Goal: Information Seeking & Learning: Check status

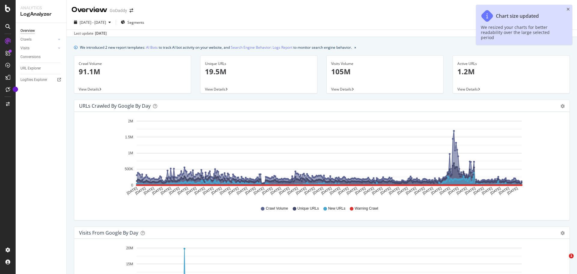
click at [566, 9] on html "Analytics LogAnalyzer Overview Crawls Daily Distribution Segments Distribution …" at bounding box center [288, 137] width 577 height 274
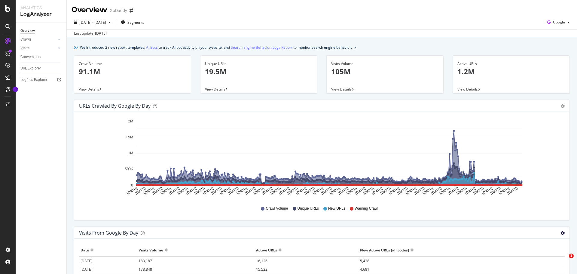
drag, startPoint x: 0, startPoint y: 0, endPoint x: 559, endPoint y: 83, distance: 564.8
click at [560, 231] on icon "gear" at bounding box center [562, 233] width 4 height 4
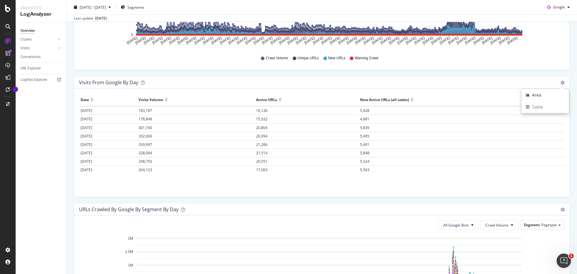
click at [568, 80] on div "Visits from Google by day Area Table Hold CTRL while clicking to filter the rep…" at bounding box center [321, 139] width 505 height 127
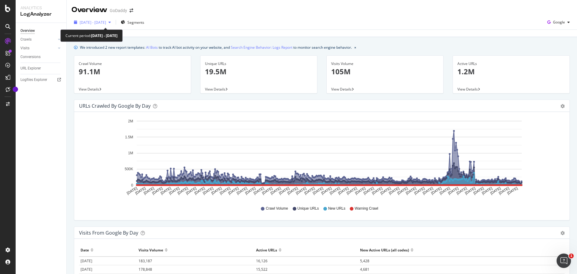
click at [106, 22] on span "[DATE] - [DATE]" at bounding box center [93, 22] width 26 height 5
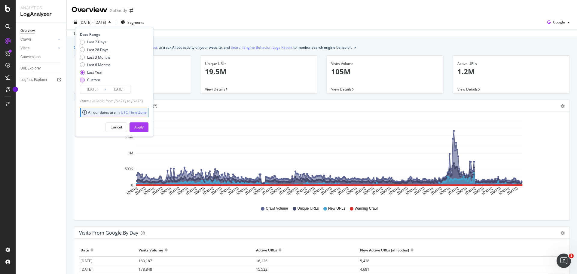
click at [84, 80] on div "Custom" at bounding box center [82, 80] width 5 height 5
click at [101, 89] on input "2025/08/17" at bounding box center [92, 89] width 24 height 8
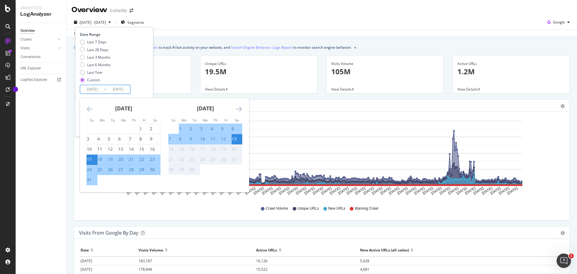
click at [87, 108] on icon "Move backward to switch to the previous month." at bounding box center [90, 108] width 6 height 7
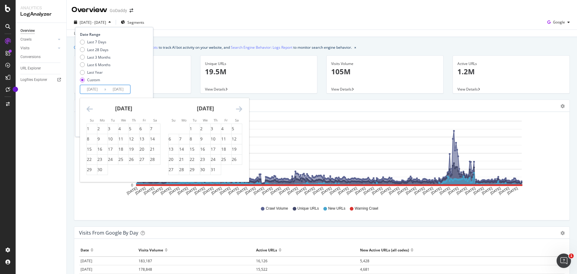
click at [87, 108] on icon "Move backward to switch to the previous month." at bounding box center [90, 108] width 6 height 7
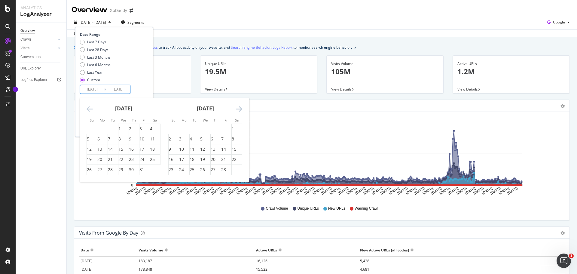
click at [87, 108] on icon "Move backward to switch to the previous month." at bounding box center [90, 108] width 6 height 7
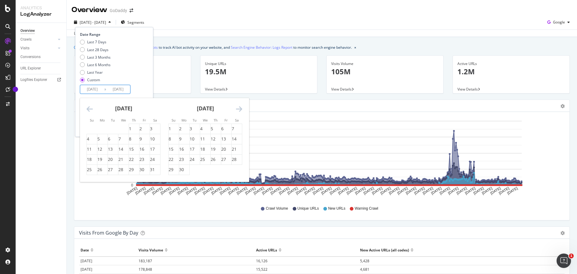
click at [87, 108] on icon "Move backward to switch to the previous month." at bounding box center [90, 108] width 6 height 7
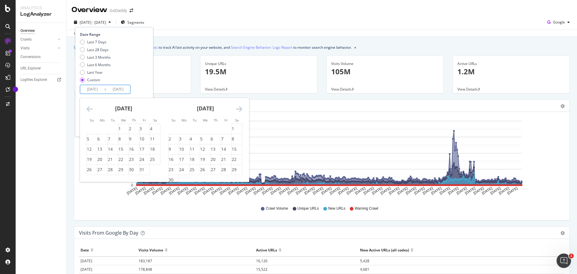
click at [88, 108] on icon "Move backward to switch to the previous month." at bounding box center [90, 108] width 6 height 7
click at [90, 110] on icon "Move backward to switch to the previous month." at bounding box center [90, 108] width 6 height 7
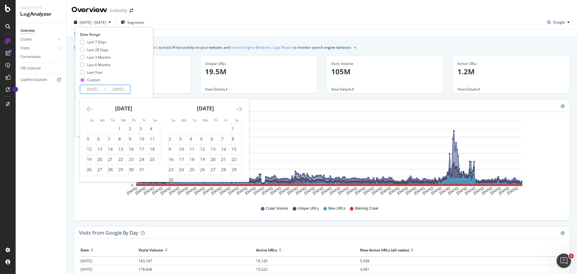
click at [88, 108] on icon "Move backward to switch to the previous month." at bounding box center [90, 108] width 6 height 7
click at [91, 109] on icon "Move backward to switch to the previous month." at bounding box center [90, 108] width 6 height 7
click at [241, 109] on icon "Move forward to switch to the next month." at bounding box center [239, 108] width 6 height 7
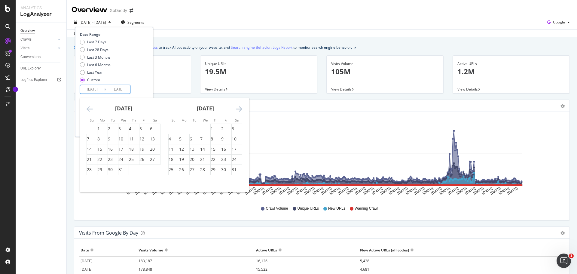
click at [241, 109] on icon "Move forward to switch to the next month." at bounding box center [239, 108] width 6 height 7
drag, startPoint x: 129, startPoint y: 128, endPoint x: 134, endPoint y: 135, distance: 7.6
click at [129, 128] on div "1" at bounding box center [130, 129] width 2 height 6
type input "2024/08/01"
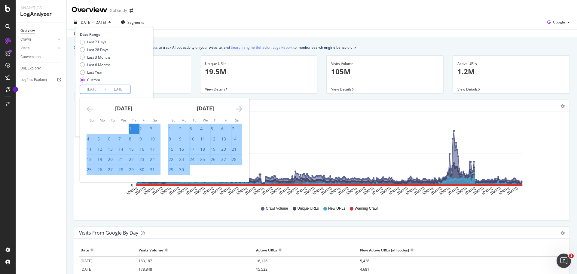
click at [153, 169] on div "31" at bounding box center [152, 169] width 5 height 6
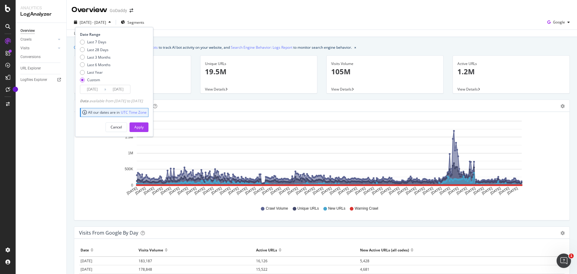
type input "2024/08/31"
click at [144, 127] on div "Apply" at bounding box center [138, 126] width 9 height 5
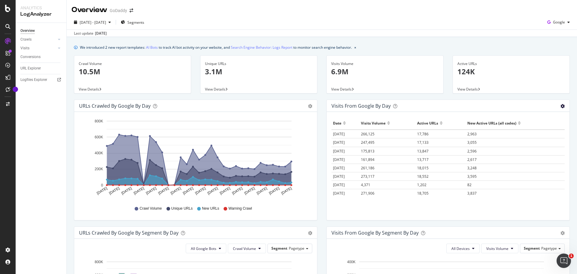
click at [560, 107] on icon "gear" at bounding box center [562, 106] width 4 height 4
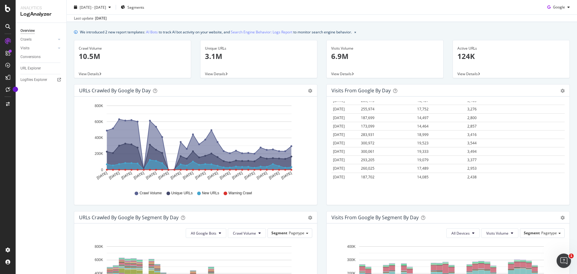
scroll to position [30, 0]
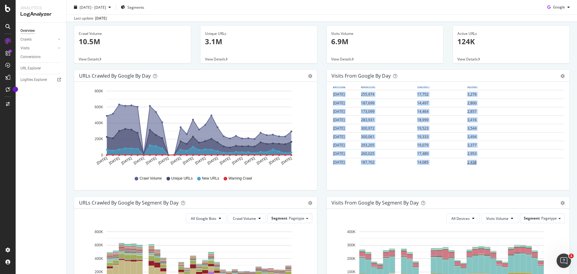
drag, startPoint x: 329, startPoint y: 123, endPoint x: 485, endPoint y: 160, distance: 160.7
click at [485, 160] on div "Hold CTRL while clicking to filter the report. Date Visits Volume Active URLs N…" at bounding box center [448, 136] width 243 height 108
click at [68, 109] on div "We introduced 2 new report templates: AI Bots to track AI bot activity on your …" at bounding box center [322, 239] width 510 height 464
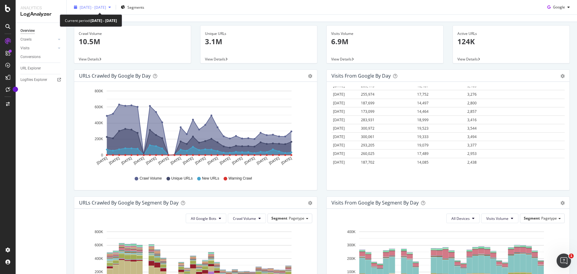
click at [106, 9] on span "2024 Aug. 1st - Aug. 31st" at bounding box center [93, 7] width 26 height 5
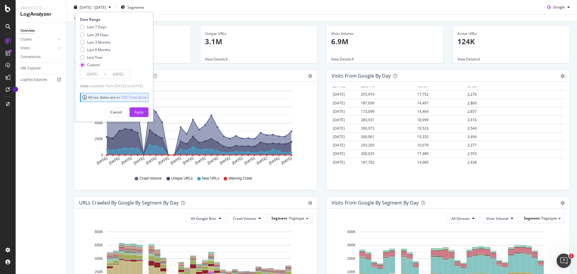
click at [100, 74] on input "2024/08/01" at bounding box center [92, 74] width 24 height 8
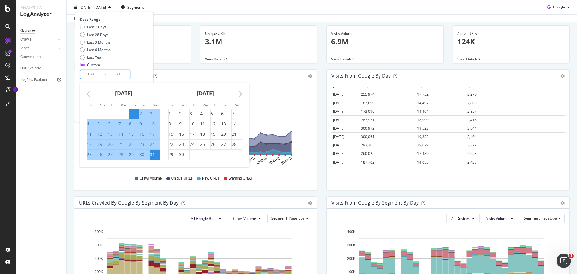
drag, startPoint x: 90, startPoint y: 73, endPoint x: 108, endPoint y: 76, distance: 18.0
click at [90, 73] on input "2024/08/01" at bounding box center [92, 74] width 24 height 8
type input "2025/08/01"
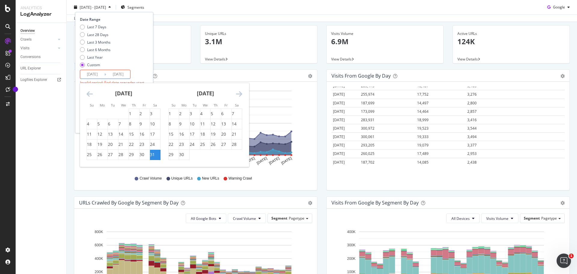
drag, startPoint x: 117, startPoint y: 74, endPoint x: 124, endPoint y: 74, distance: 6.9
click at [118, 74] on input "2024/08/31" at bounding box center [118, 74] width 24 height 8
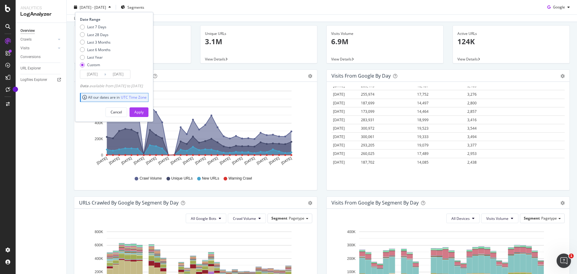
type input "2025/08/31"
click at [144, 111] on div "Apply" at bounding box center [138, 111] width 9 height 5
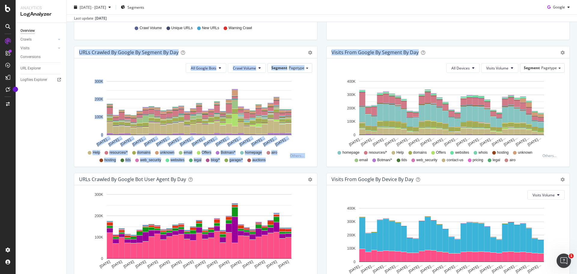
scroll to position [90, 0]
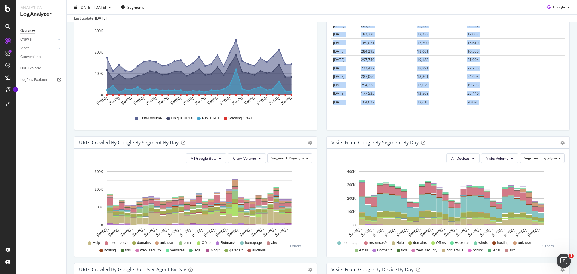
drag, startPoint x: 331, startPoint y: 93, endPoint x: 481, endPoint y: 99, distance: 150.3
copy table "Date Visits Volume Active URLs New Active URLs (all codes) 2025-08-01 334,822 2…"
